Goal: Transaction & Acquisition: Book appointment/travel/reservation

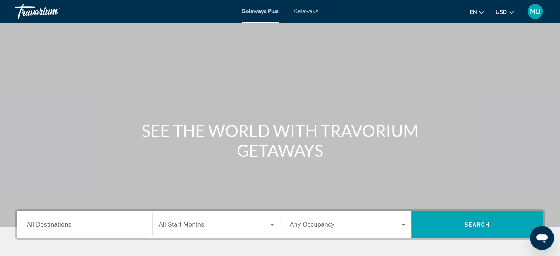
click at [57, 225] on span "All Destinations" at bounding box center [49, 224] width 45 height 6
click at [57, 225] on input "Destination All Destinations" at bounding box center [85, 224] width 116 height 9
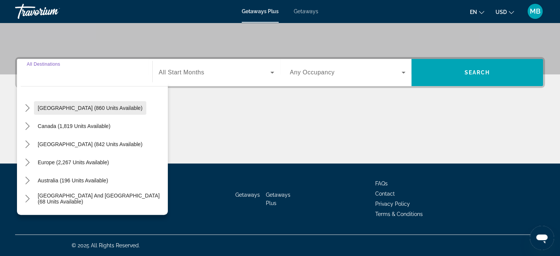
scroll to position [40, 0]
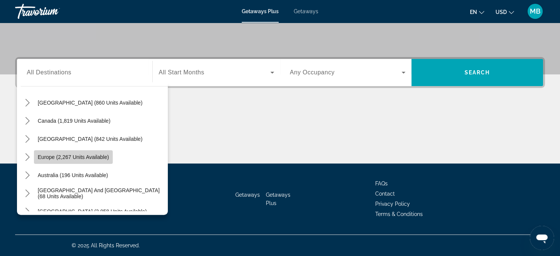
click at [51, 155] on span "Europe (2,267 units available)" at bounding box center [73, 157] width 71 height 6
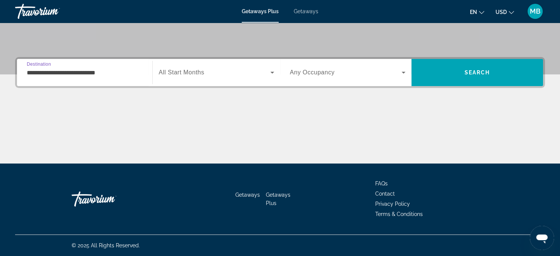
click at [83, 76] on input "**********" at bounding box center [85, 72] width 116 height 9
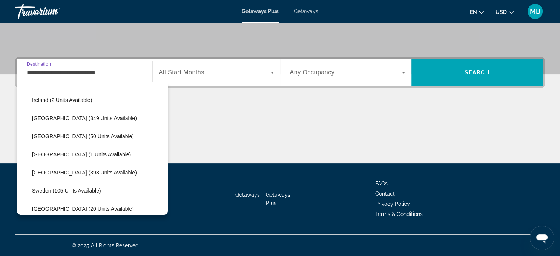
scroll to position [278, 0]
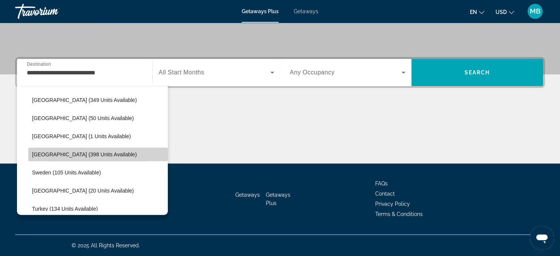
click at [61, 154] on span "[GEOGRAPHIC_DATA] (398 units available)" at bounding box center [84, 154] width 105 height 6
type input "**********"
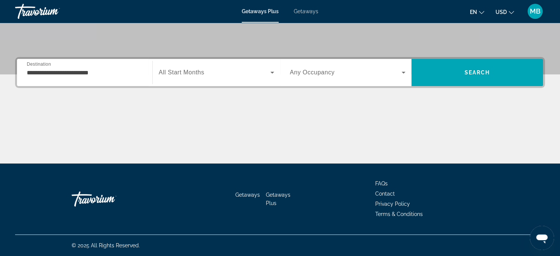
click at [194, 72] on span "All Start Months" at bounding box center [182, 72] width 46 height 6
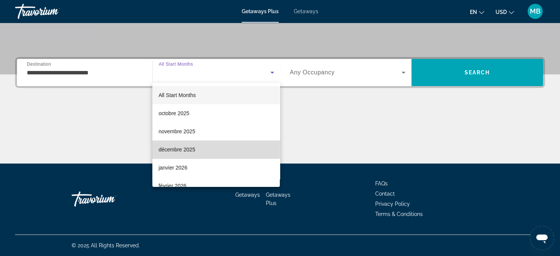
click at [183, 149] on span "décembre 2025" at bounding box center [176, 149] width 37 height 9
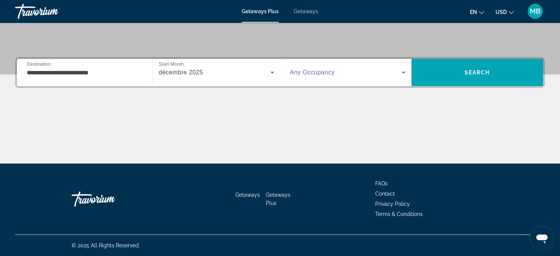
click at [397, 70] on span "Search widget" at bounding box center [346, 72] width 112 height 9
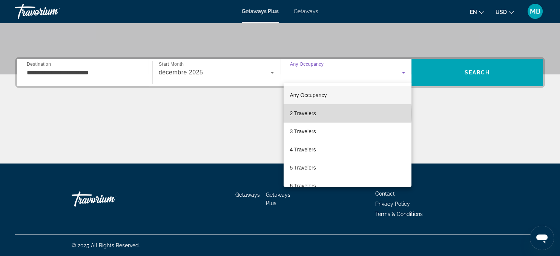
click at [307, 114] on span "2 Travelers" at bounding box center [303, 113] width 26 height 9
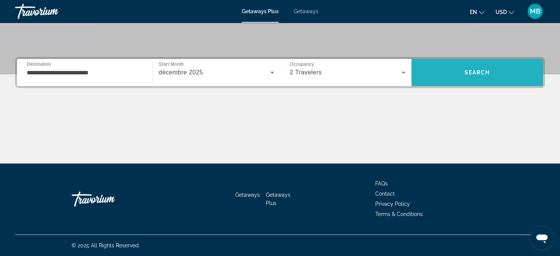
click at [476, 72] on span "Search" at bounding box center [478, 72] width 26 height 6
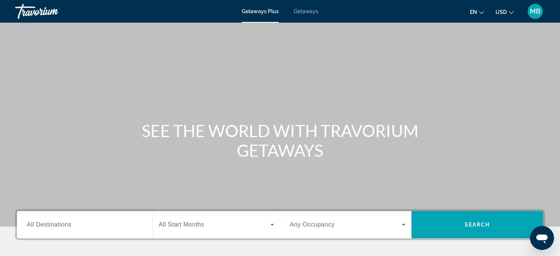
click at [64, 223] on span "All Destinations" at bounding box center [49, 224] width 45 height 6
click at [64, 223] on input "Destination All Destinations" at bounding box center [85, 224] width 116 height 9
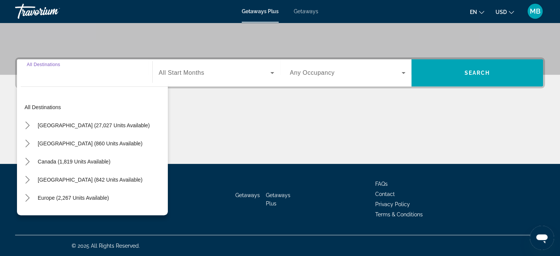
scroll to position [152, 0]
click at [66, 195] on span "Europe (2,267 units available)" at bounding box center [73, 197] width 71 height 6
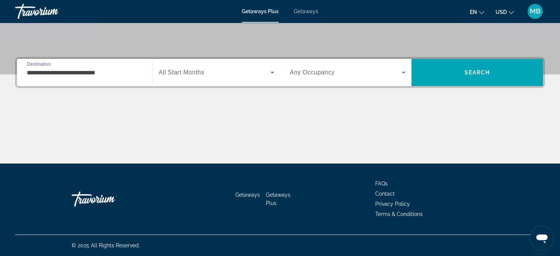
click at [93, 70] on input "**********" at bounding box center [85, 72] width 116 height 9
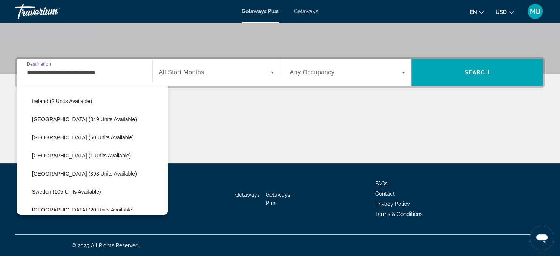
scroll to position [261, 0]
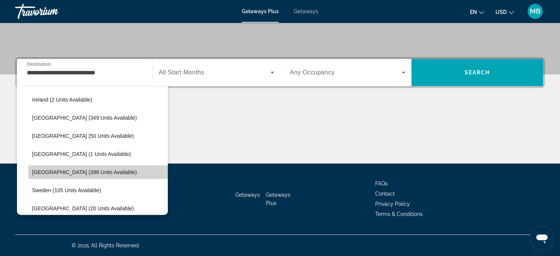
click at [49, 170] on span "[GEOGRAPHIC_DATA] (398 units available)" at bounding box center [84, 172] width 105 height 6
type input "**********"
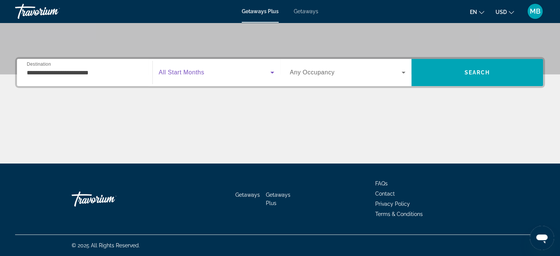
click at [208, 75] on span "Search widget" at bounding box center [215, 72] width 112 height 9
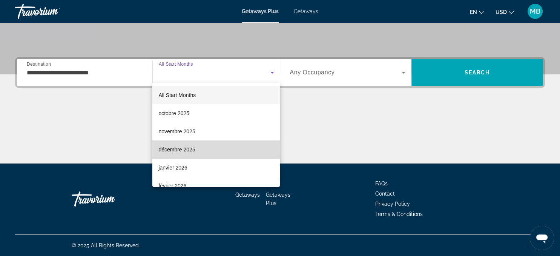
click at [186, 148] on span "décembre 2025" at bounding box center [176, 149] width 37 height 9
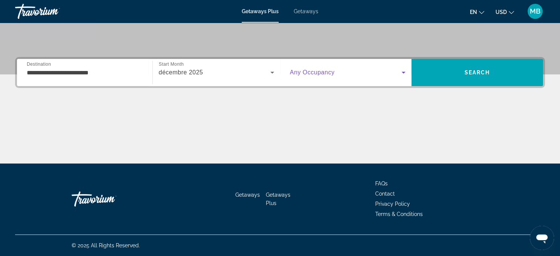
click at [375, 75] on span "Search widget" at bounding box center [346, 72] width 112 height 9
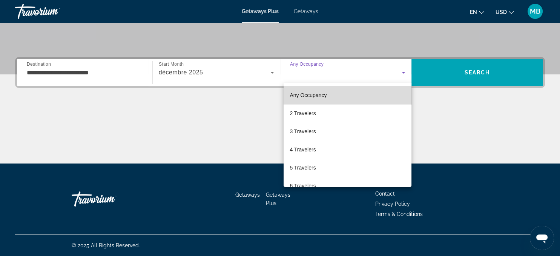
click at [321, 97] on span "Any Occupancy" at bounding box center [308, 95] width 37 height 6
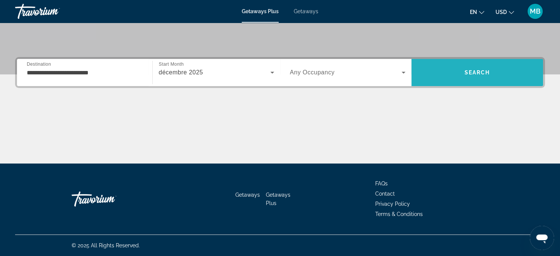
click at [483, 71] on span "Search" at bounding box center [478, 72] width 26 height 6
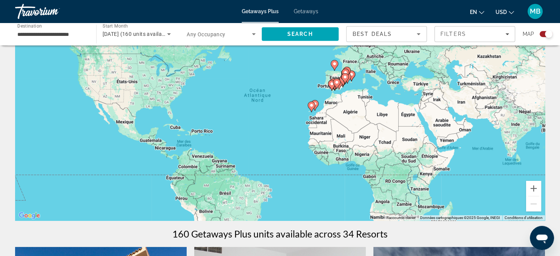
scroll to position [60, 0]
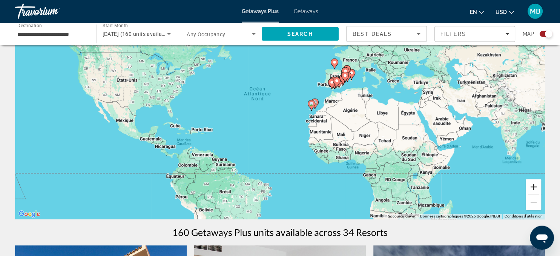
click at [535, 186] on button "Zoom avant" at bounding box center [533, 186] width 15 height 15
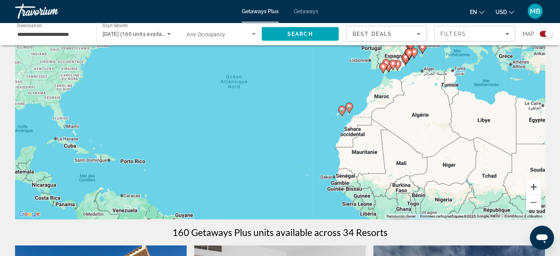
click at [535, 186] on button "Zoom avant" at bounding box center [533, 186] width 15 height 15
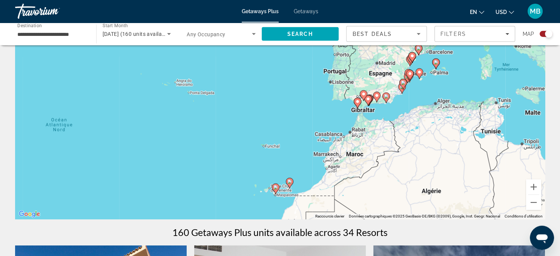
drag, startPoint x: 443, startPoint y: 81, endPoint x: 311, endPoint y: 148, distance: 147.5
click at [311, 148] on div "Pour activer le glissement avec le clavier, appuyez sur Alt+Entrée. Une fois ce…" at bounding box center [280, 105] width 530 height 226
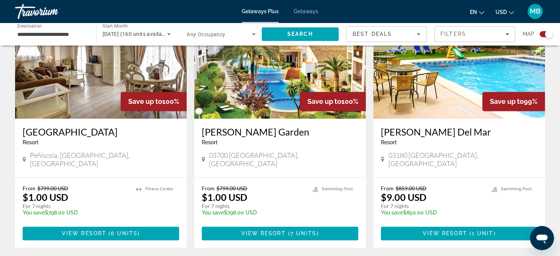
scroll to position [1167, 0]
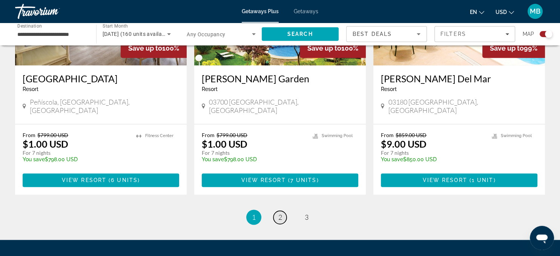
click at [281, 213] on span "2" at bounding box center [280, 217] width 4 height 8
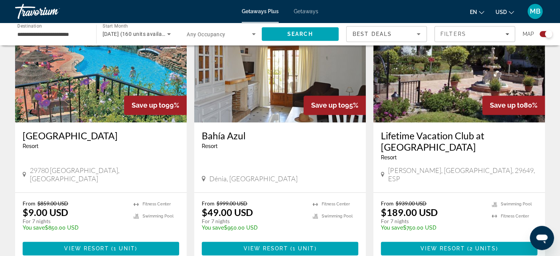
scroll to position [1105, 0]
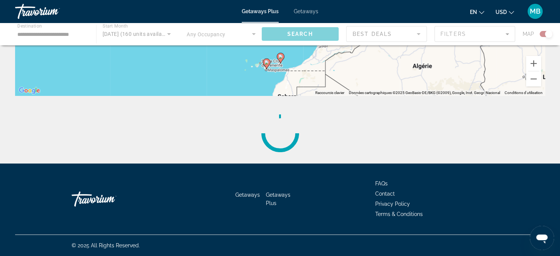
scroll to position [30, 0]
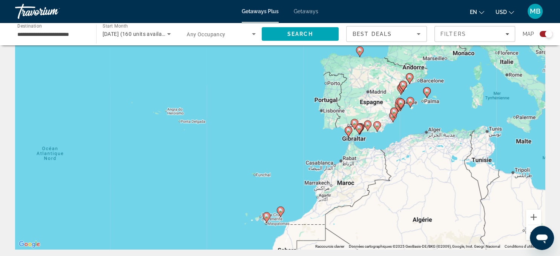
click at [281, 208] on icon "Main content" at bounding box center [280, 212] width 7 height 10
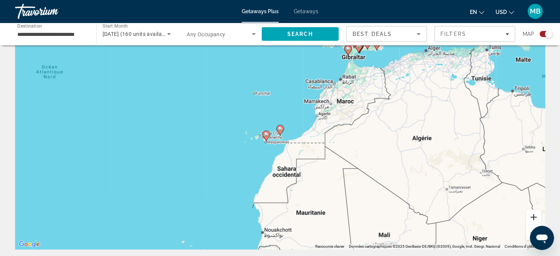
click at [533, 217] on button "Zoom avant" at bounding box center [533, 216] width 15 height 15
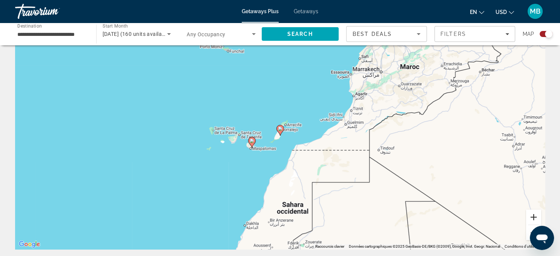
click at [533, 217] on button "Zoom avant" at bounding box center [533, 216] width 15 height 15
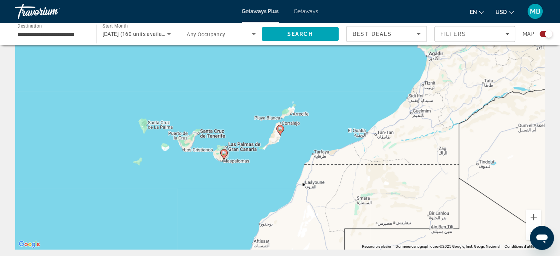
click at [280, 128] on image "Main content" at bounding box center [280, 128] width 5 height 5
type input "**********"
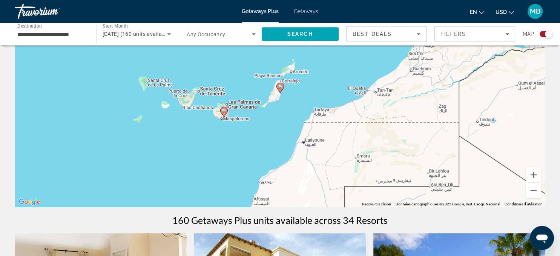
scroll to position [71, 0]
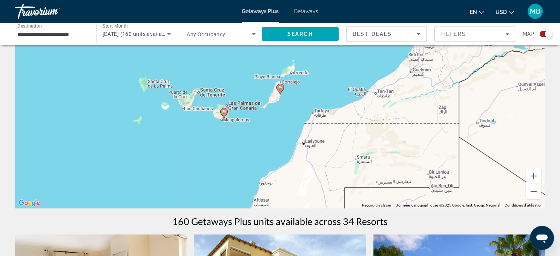
click at [280, 87] on image "Main content" at bounding box center [280, 87] width 5 height 5
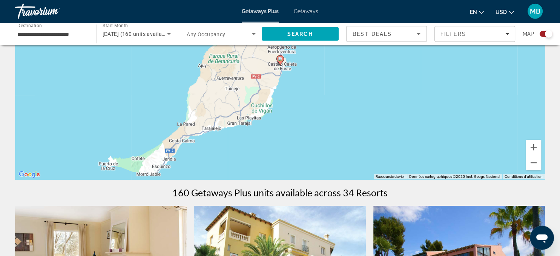
scroll to position [104, 0]
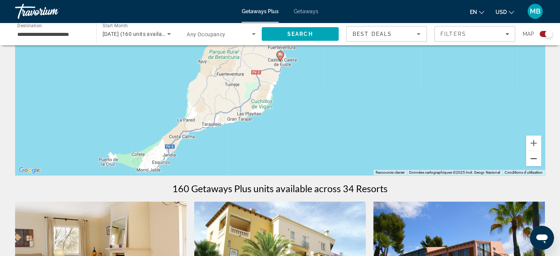
click at [533, 158] on button "Zoom arrière" at bounding box center [533, 158] width 15 height 15
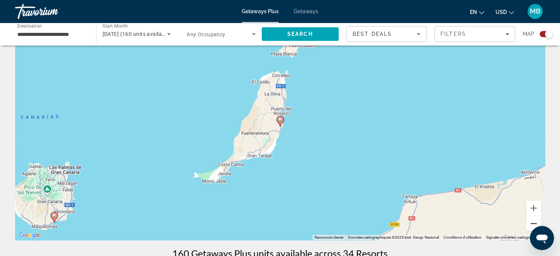
scroll to position [39, 0]
click at [54, 215] on image "Main content" at bounding box center [54, 216] width 5 height 5
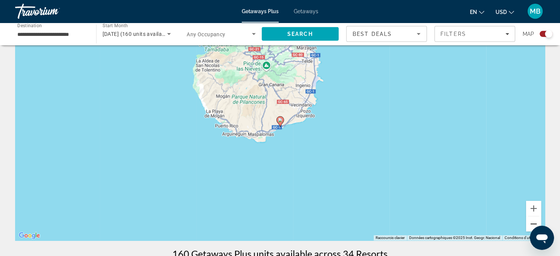
click at [531, 223] on button "Zoom arrière" at bounding box center [533, 223] width 15 height 15
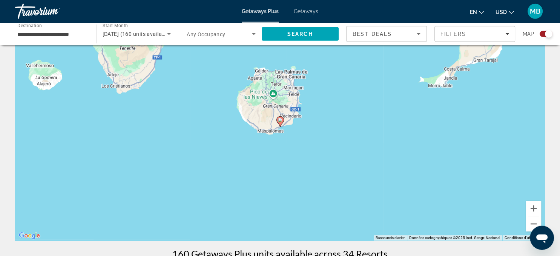
click at [531, 223] on button "Zoom arrière" at bounding box center [533, 223] width 15 height 15
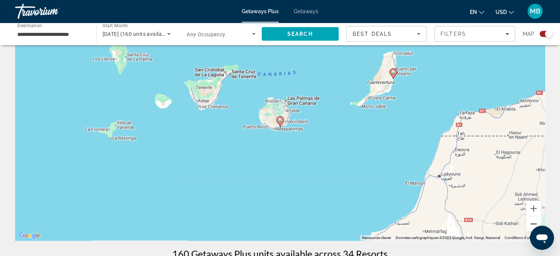
click at [531, 223] on button "Zoom arrière" at bounding box center [533, 223] width 15 height 15
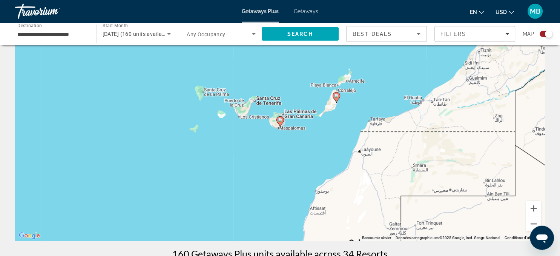
click at [531, 223] on button "Zoom arrière" at bounding box center [533, 223] width 15 height 15
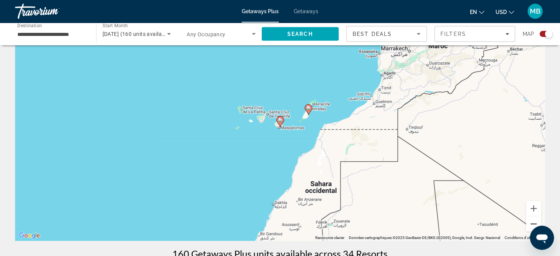
click at [531, 223] on button "Zoom arrière" at bounding box center [533, 223] width 15 height 15
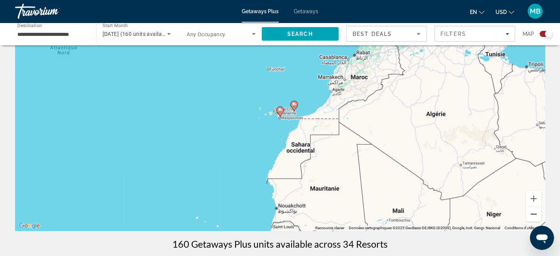
scroll to position [50, 0]
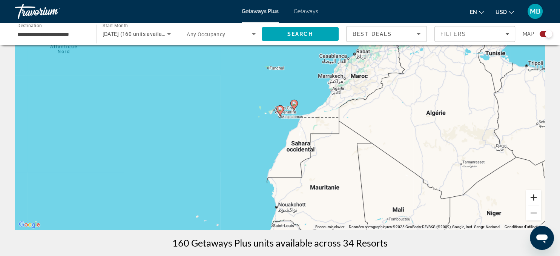
click at [532, 198] on button "Zoom avant" at bounding box center [533, 197] width 15 height 15
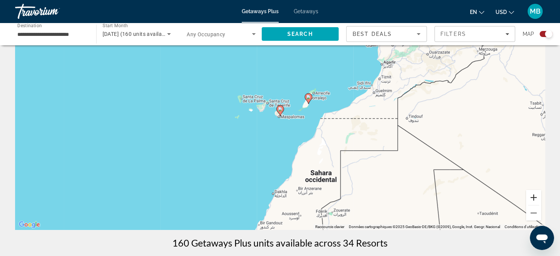
click at [532, 198] on button "Zoom avant" at bounding box center [533, 197] width 15 height 15
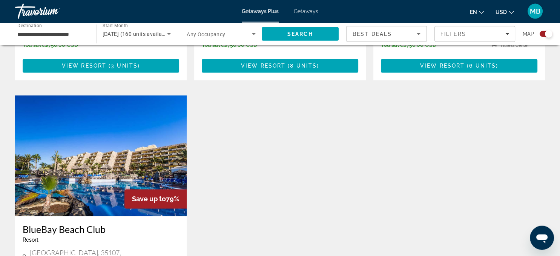
scroll to position [1069, 0]
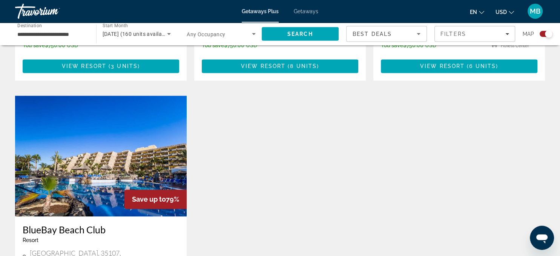
click at [85, 125] on img "Main content" at bounding box center [101, 156] width 172 height 121
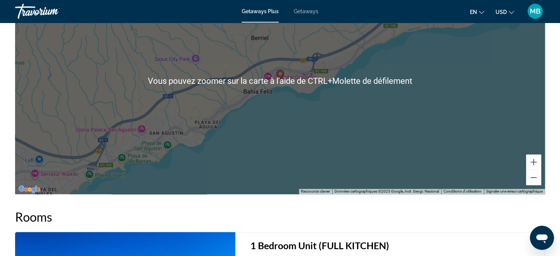
scroll to position [1042, 0]
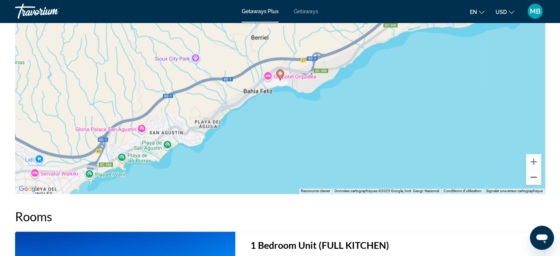
click at [534, 180] on button "Zoom arrière" at bounding box center [533, 177] width 15 height 15
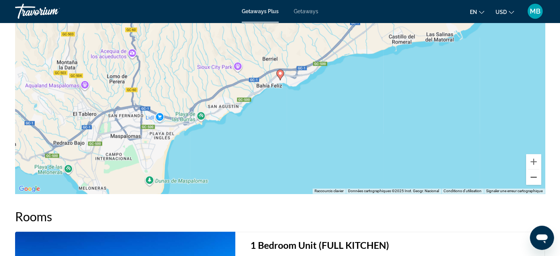
click at [534, 180] on button "Zoom arrière" at bounding box center [533, 177] width 15 height 15
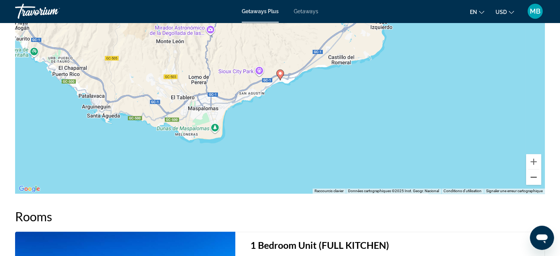
click at [534, 180] on button "Zoom arrière" at bounding box center [533, 177] width 15 height 15
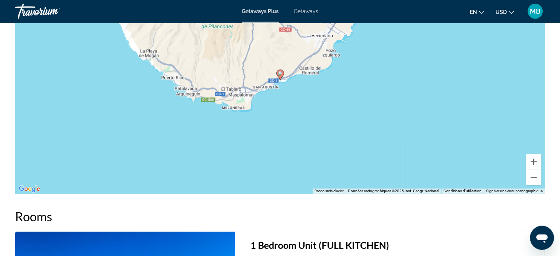
click at [534, 180] on button "Zoom arrière" at bounding box center [533, 177] width 15 height 15
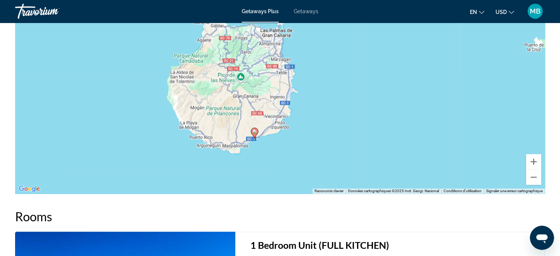
drag, startPoint x: 424, startPoint y: 128, endPoint x: 397, endPoint y: 188, distance: 65.7
click at [397, 188] on div "Pour activer le glissement avec le clavier, appuyez sur Alt+Entrée. Une fois ce…" at bounding box center [280, 81] width 530 height 226
click at [533, 176] on button "Zoom arrière" at bounding box center [533, 177] width 15 height 15
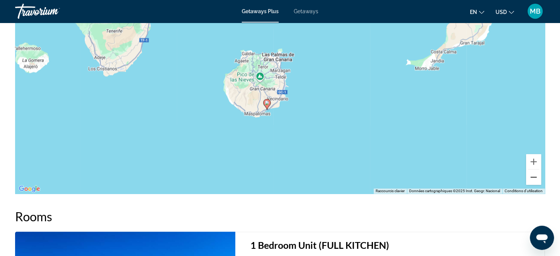
click at [533, 177] on button "Zoom arrière" at bounding box center [533, 177] width 15 height 15
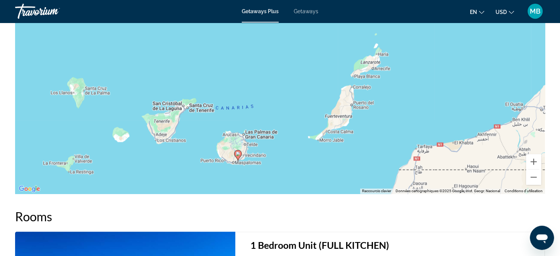
drag, startPoint x: 430, startPoint y: 101, endPoint x: 392, endPoint y: 169, distance: 78.4
click at [392, 169] on div "Pour activer le glissement avec le clavier, appuyez sur Alt+Entrée. Une fois ce…" at bounding box center [280, 81] width 530 height 226
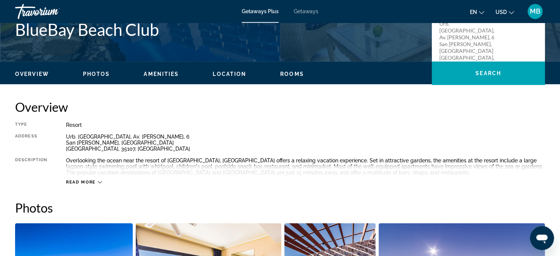
scroll to position [0, 0]
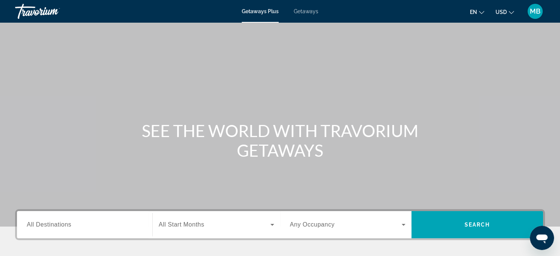
click at [56, 224] on span "All Destinations" at bounding box center [49, 224] width 45 height 6
click at [56, 224] on input "Destination All Destinations" at bounding box center [85, 224] width 116 height 9
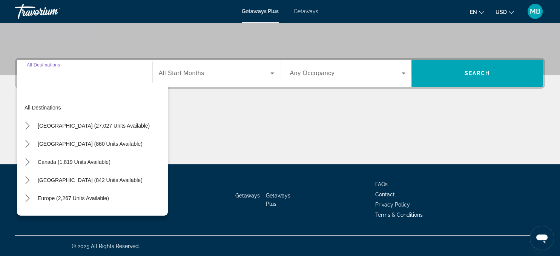
scroll to position [152, 0]
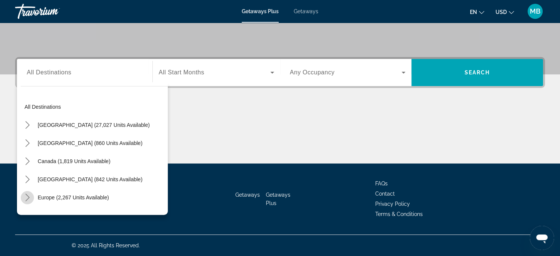
click at [27, 200] on icon "Toggle Europe (2,267 units available) submenu" at bounding box center [28, 198] width 8 height 8
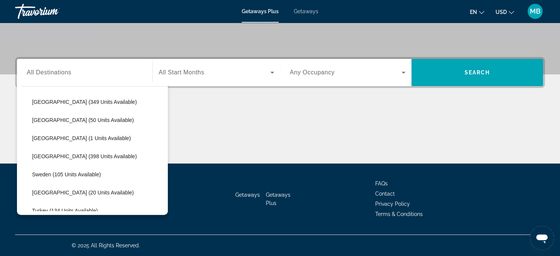
scroll to position [277, 0]
click at [67, 154] on span "[GEOGRAPHIC_DATA] (398 units available)" at bounding box center [84, 156] width 105 height 6
type input "**********"
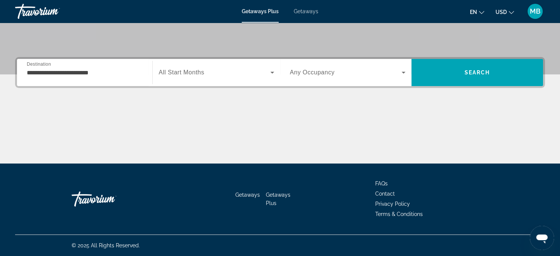
click at [192, 70] on span "All Start Months" at bounding box center [182, 72] width 46 height 6
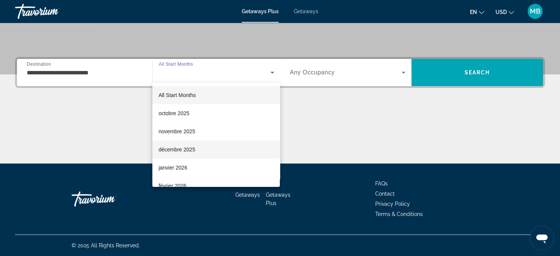
click at [189, 149] on span "décembre 2025" at bounding box center [176, 149] width 37 height 9
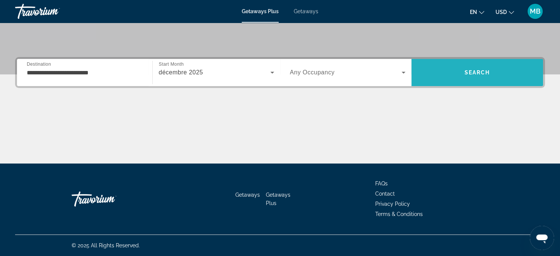
click at [480, 69] on span "Search" at bounding box center [478, 72] width 132 height 18
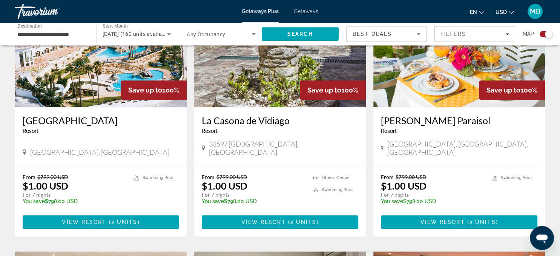
scroll to position [606, 0]
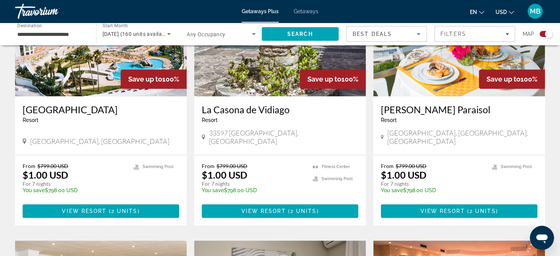
click at [450, 66] on img "Main content" at bounding box center [460, 35] width 172 height 121
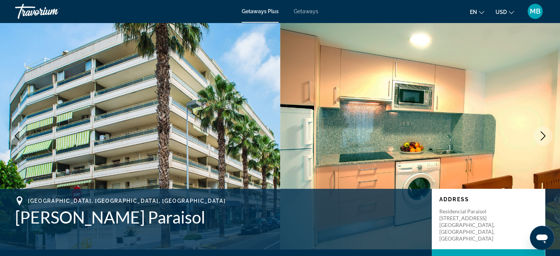
click at [543, 135] on icon "Next image" at bounding box center [543, 135] width 9 height 9
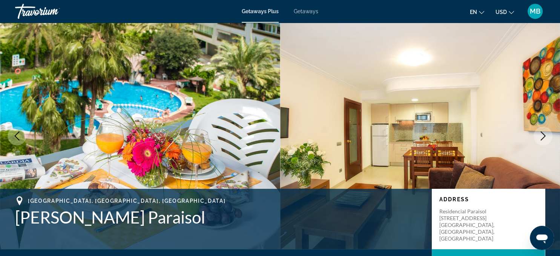
click at [543, 135] on icon "Next image" at bounding box center [543, 135] width 9 height 9
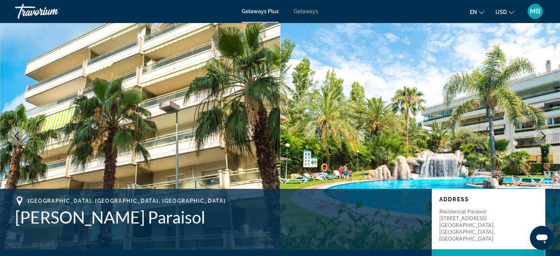
click at [543, 135] on icon "Next image" at bounding box center [543, 135] width 9 height 9
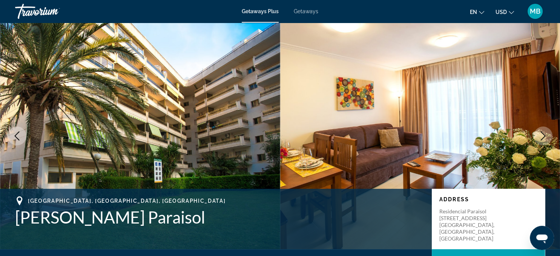
click at [543, 135] on icon "Next image" at bounding box center [543, 135] width 9 height 9
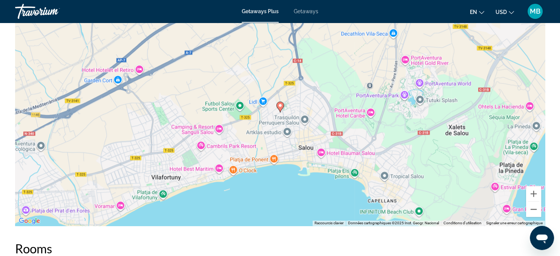
scroll to position [1080, 0]
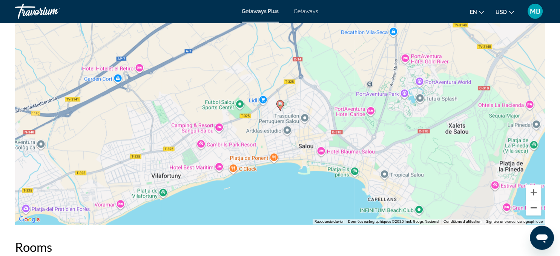
click at [532, 211] on button "Zoom arrière" at bounding box center [533, 207] width 15 height 15
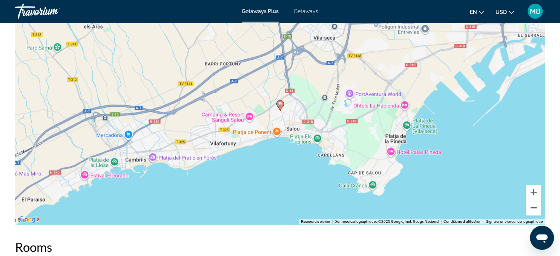
click at [532, 211] on button "Zoom arrière" at bounding box center [533, 207] width 15 height 15
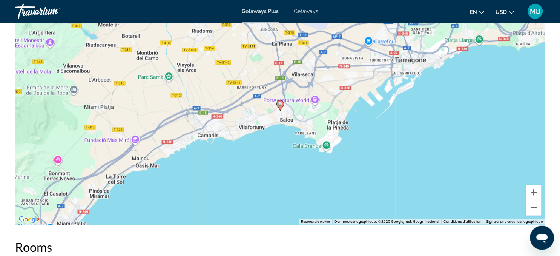
click at [532, 211] on button "Zoom arrière" at bounding box center [533, 207] width 15 height 15
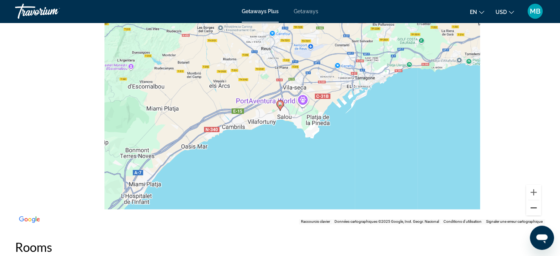
click at [532, 211] on button "Zoom arrière" at bounding box center [533, 207] width 15 height 15
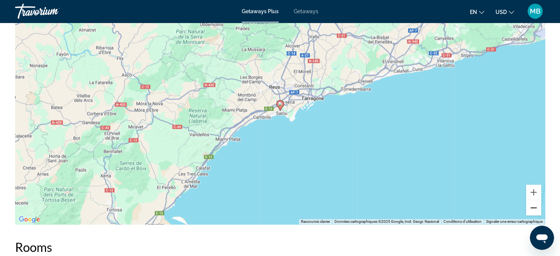
click at [532, 211] on button "Zoom arrière" at bounding box center [533, 207] width 15 height 15
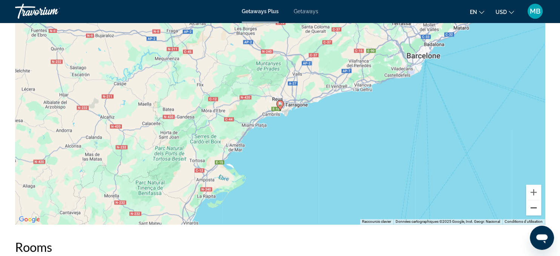
click at [532, 211] on button "Zoom arrière" at bounding box center [533, 207] width 15 height 15
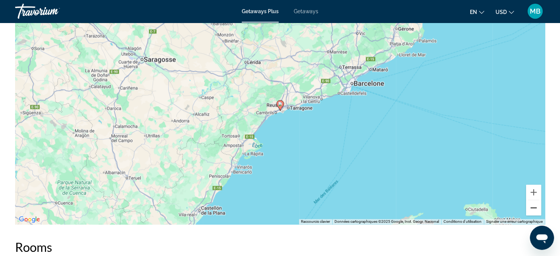
click at [532, 211] on button "Zoom arrière" at bounding box center [533, 207] width 15 height 15
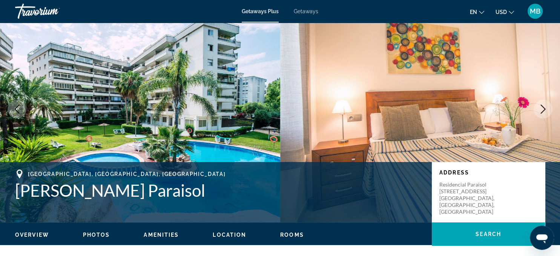
scroll to position [0, 0]
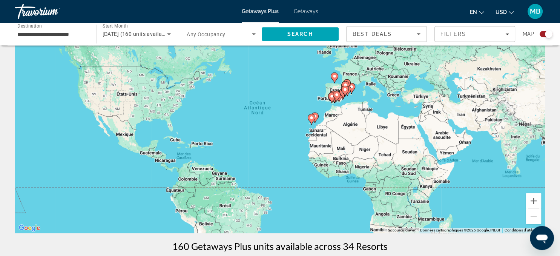
scroll to position [50, 0]
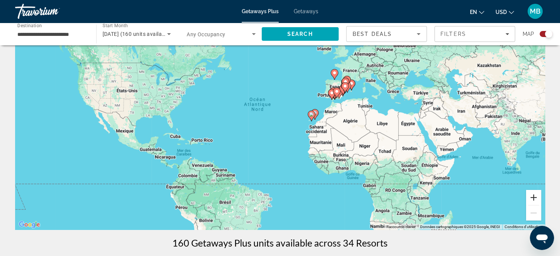
click at [532, 198] on button "Zoom avant" at bounding box center [533, 197] width 15 height 15
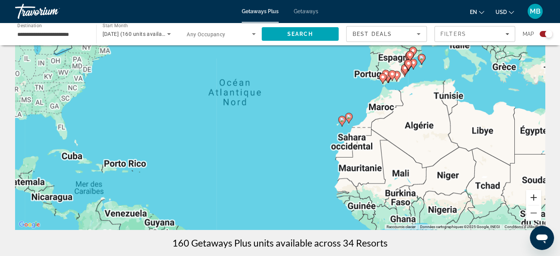
click at [532, 198] on button "Zoom avant" at bounding box center [533, 197] width 15 height 15
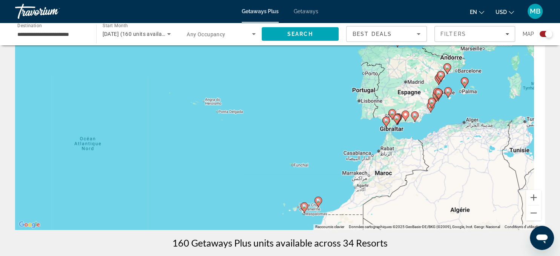
drag, startPoint x: 464, startPoint y: 107, endPoint x: 338, endPoint y: 197, distance: 154.6
click at [338, 197] on div "Pour activer le glissement avec le clavier, appuyez sur Alt+Entrée. Une fois ce…" at bounding box center [280, 116] width 530 height 226
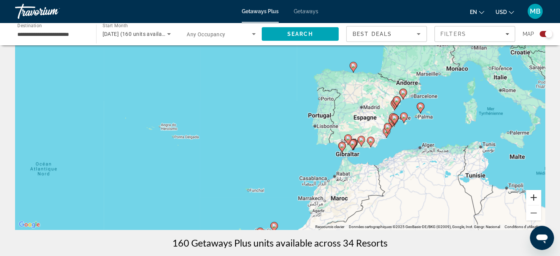
click at [533, 196] on button "Zoom avant" at bounding box center [533, 197] width 15 height 15
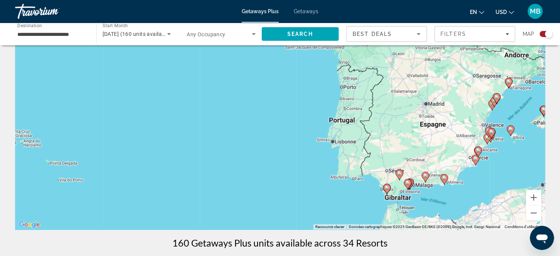
drag, startPoint x: 499, startPoint y: 149, endPoint x: 407, endPoint y: 178, distance: 96.8
click at [475, 157] on gmp-advanced-marker "Main content" at bounding box center [479, 151] width 8 height 11
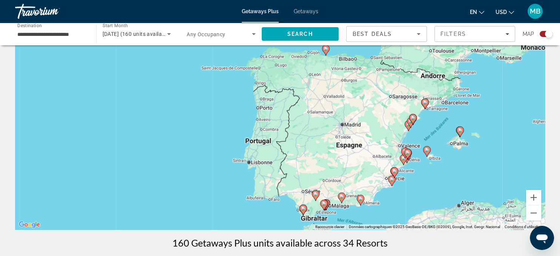
click at [326, 52] on icon "Main content" at bounding box center [325, 50] width 7 height 10
type input "**********"
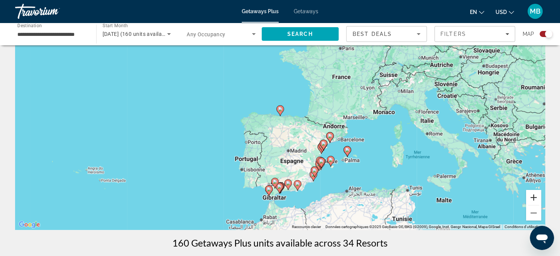
click at [535, 197] on button "Zoom avant" at bounding box center [533, 197] width 15 height 15
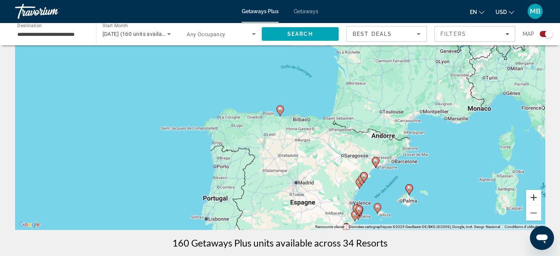
click at [535, 197] on button "Zoom avant" at bounding box center [533, 197] width 15 height 15
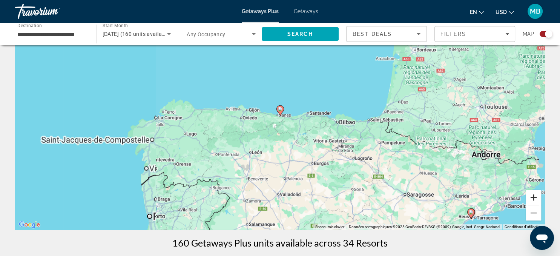
click at [535, 197] on button "Zoom avant" at bounding box center [533, 197] width 15 height 15
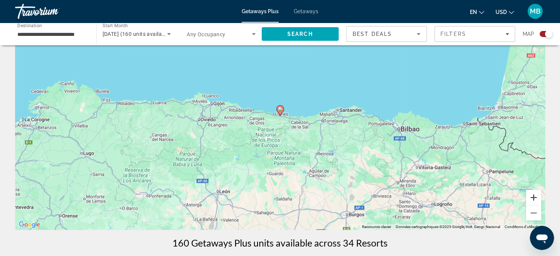
click at [535, 197] on button "Zoom avant" at bounding box center [533, 197] width 15 height 15
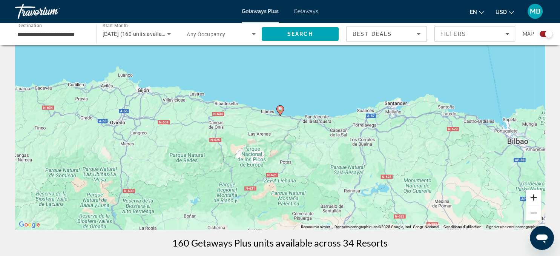
click at [535, 197] on button "Zoom avant" at bounding box center [533, 197] width 15 height 15
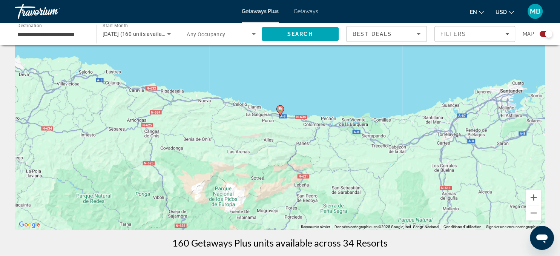
click at [534, 211] on button "Zoom arrière" at bounding box center [533, 212] width 15 height 15
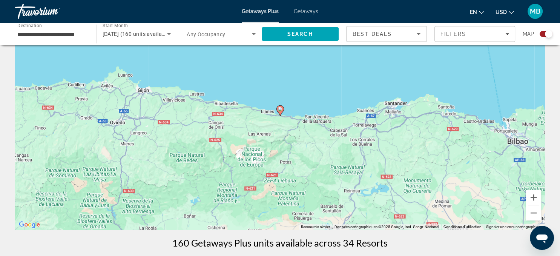
click at [534, 211] on button "Zoom arrière" at bounding box center [533, 212] width 15 height 15
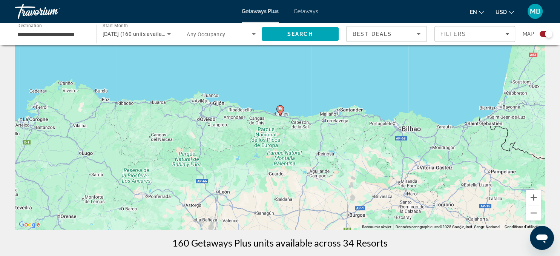
click at [534, 211] on button "Zoom arrière" at bounding box center [533, 212] width 15 height 15
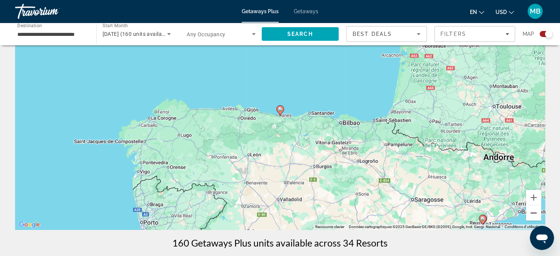
click at [534, 211] on button "Zoom arrière" at bounding box center [533, 212] width 15 height 15
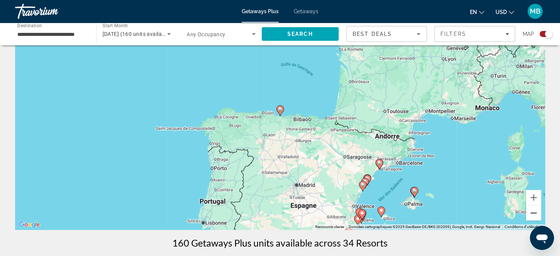
click at [534, 211] on button "Zoom arrière" at bounding box center [533, 212] width 15 height 15
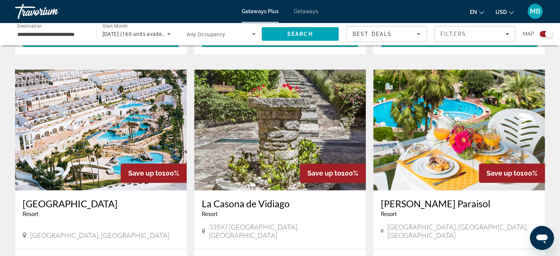
scroll to position [518, 0]
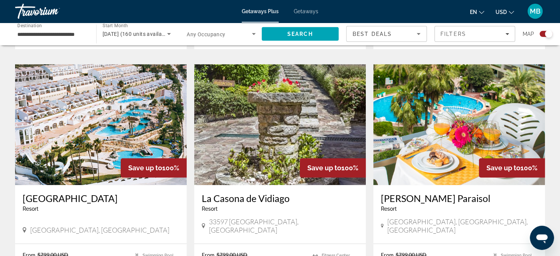
click at [131, 115] on img "Main content" at bounding box center [101, 124] width 172 height 121
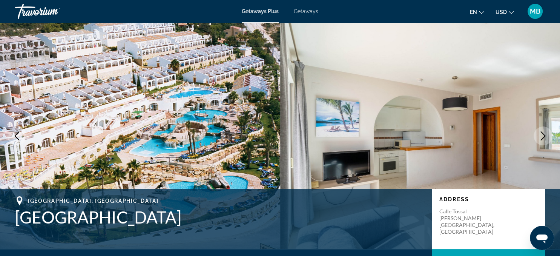
click at [541, 134] on icon "Next image" at bounding box center [543, 135] width 9 height 9
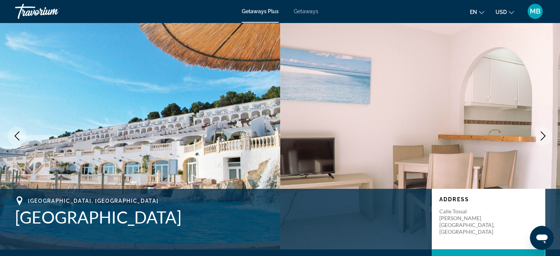
click at [541, 134] on icon "Next image" at bounding box center [543, 135] width 9 height 9
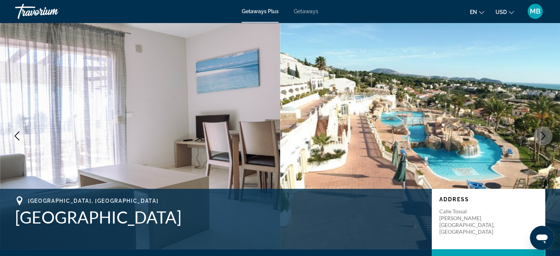
click at [541, 134] on icon "Next image" at bounding box center [543, 135] width 9 height 9
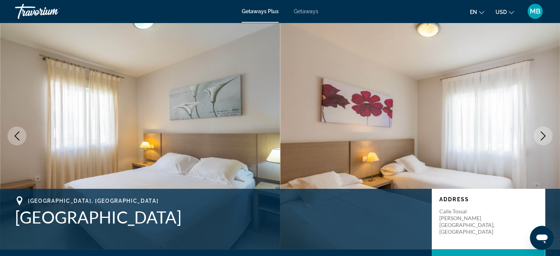
click at [19, 131] on icon "Previous image" at bounding box center [16, 135] width 9 height 9
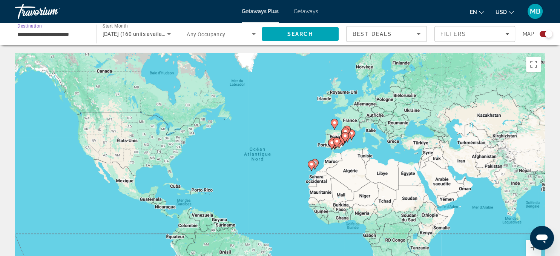
click at [61, 33] on input "**********" at bounding box center [51, 34] width 69 height 9
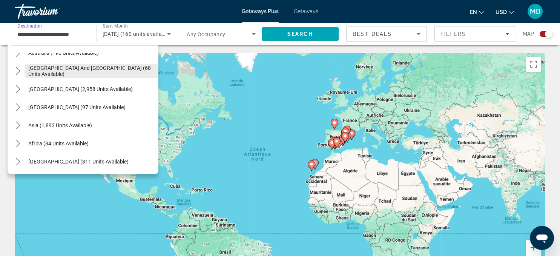
scroll to position [430, 0]
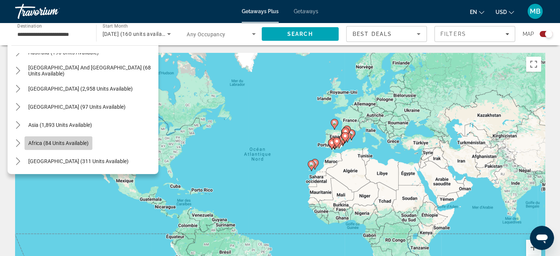
click at [54, 142] on span "Africa (84 units available)" at bounding box center [58, 143] width 60 height 6
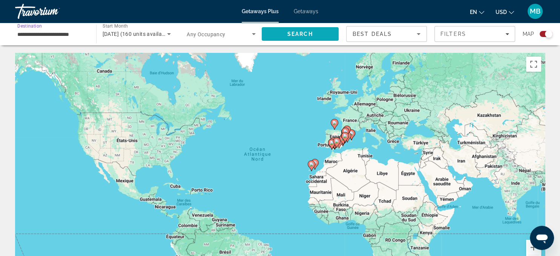
click at [301, 34] on span "Search" at bounding box center [300, 34] width 26 height 6
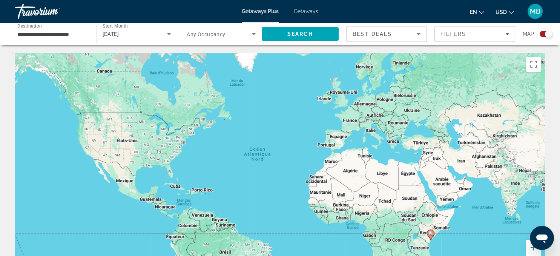
click at [60, 31] on input "**********" at bounding box center [51, 34] width 69 height 9
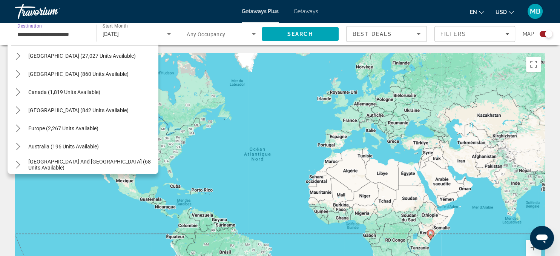
scroll to position [27, 0]
click at [19, 128] on icon "Toggle Europe (2,267 units available) submenu" at bounding box center [18, 130] width 4 height 8
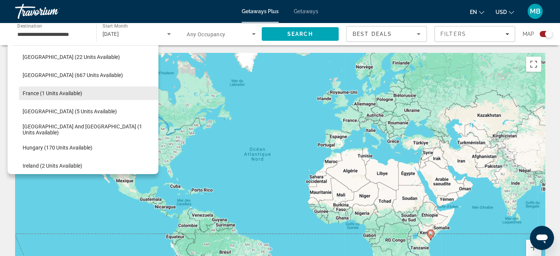
scroll to position [126, 0]
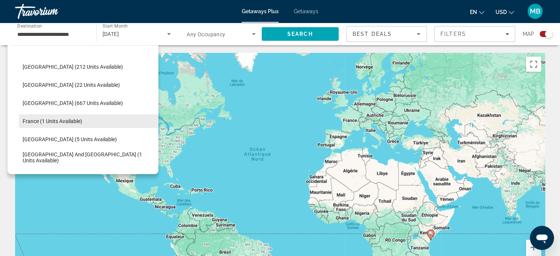
click at [40, 123] on span "France (1 units available)" at bounding box center [53, 121] width 60 height 6
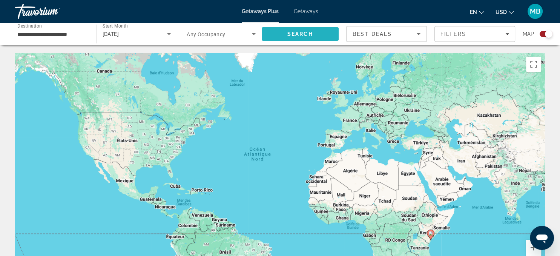
click at [296, 32] on span "Search" at bounding box center [300, 34] width 26 height 6
click at [75, 35] on input "**********" at bounding box center [51, 34] width 69 height 9
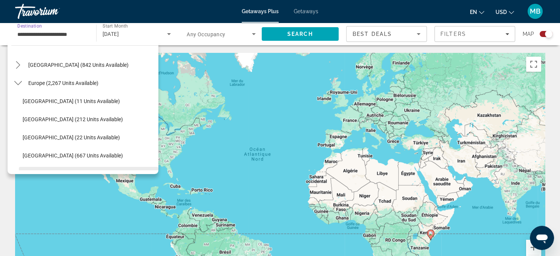
scroll to position [68, 0]
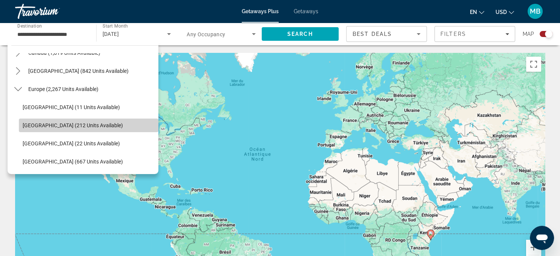
click at [37, 128] on span "[GEOGRAPHIC_DATA] (212 units available)" at bounding box center [73, 125] width 100 height 6
type input "**********"
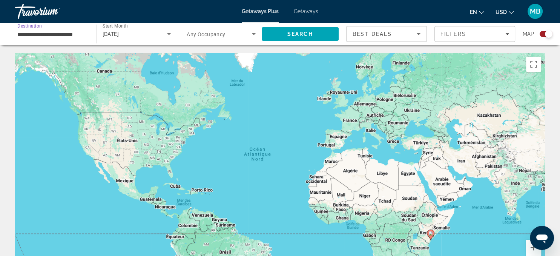
scroll to position [0, 1]
click at [298, 32] on span "Search" at bounding box center [300, 34] width 26 height 6
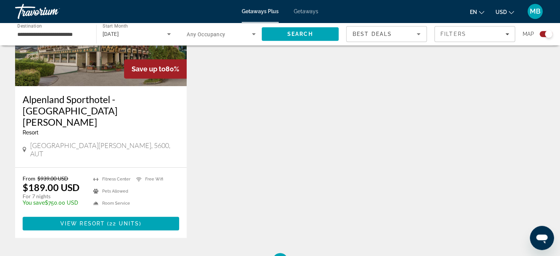
scroll to position [341, 0]
click at [90, 220] on span "View Resort" at bounding box center [82, 223] width 45 height 6
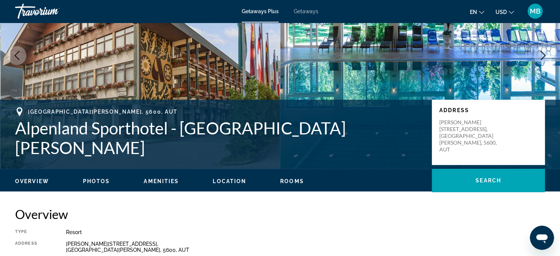
scroll to position [63, 0]
